Goal: Check status: Check status

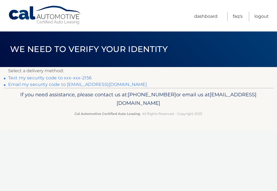
click at [69, 80] on link "Text my security code to xxx-xxx-2156" at bounding box center [50, 77] width 84 height 5
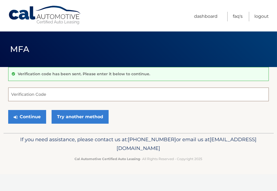
click at [65, 89] on input "Verification Code" at bounding box center [138, 94] width 261 height 14
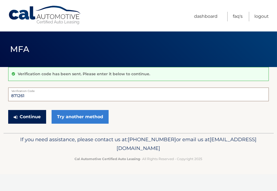
type input "871261"
click at [36, 124] on button "Continue" at bounding box center [27, 117] width 38 height 14
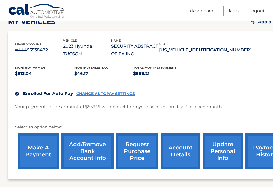
scroll to position [109, 0]
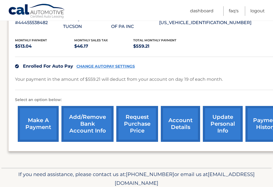
click at [266, 127] on link "payment history" at bounding box center [266, 124] width 41 height 36
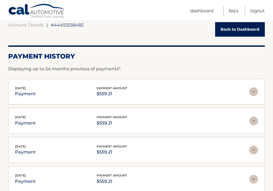
scroll to position [82, 0]
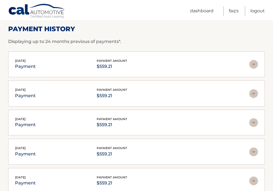
click at [253, 61] on img at bounding box center [254, 64] width 9 height 9
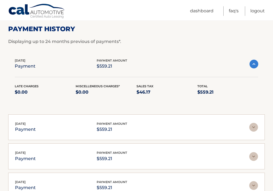
scroll to position [0, 0]
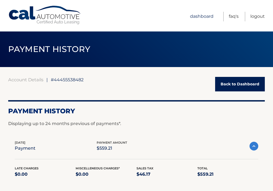
click at [190, 12] on link "Dashboard" at bounding box center [202, 17] width 24 height 10
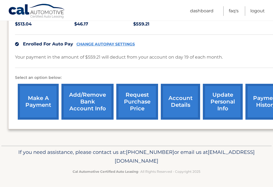
scroll to position [106, 0]
